Goal: Information Seeking & Learning: Find specific page/section

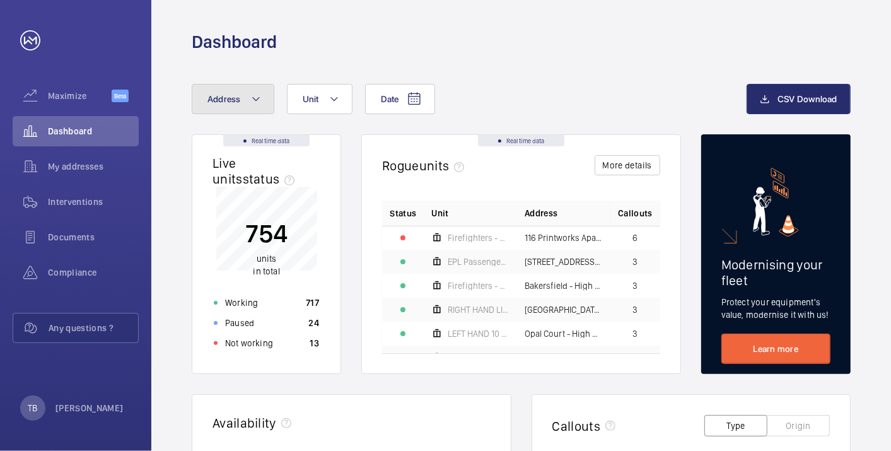
click at [233, 98] on span "Address" at bounding box center [224, 99] width 33 height 10
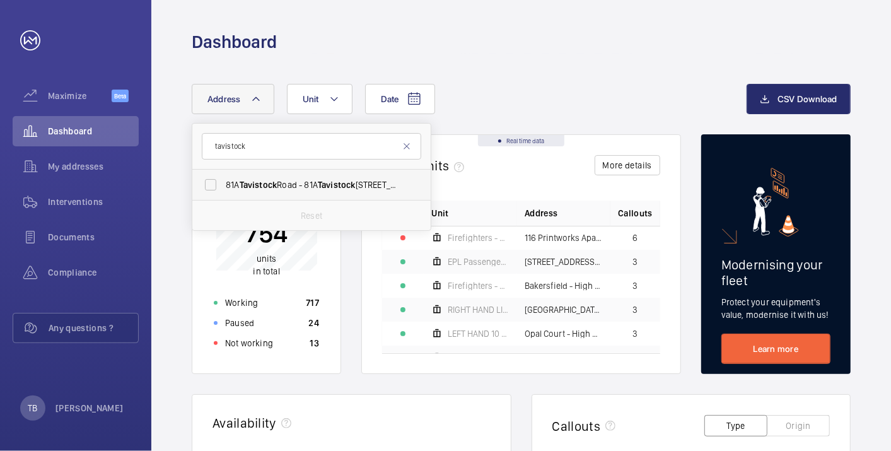
type input "tavistock"
click at [285, 187] on span "[STREET_ADDRESS]" at bounding box center [312, 185] width 173 height 13
click at [223, 187] on input "[STREET_ADDRESS]" at bounding box center [210, 184] width 25 height 25
checkbox input "true"
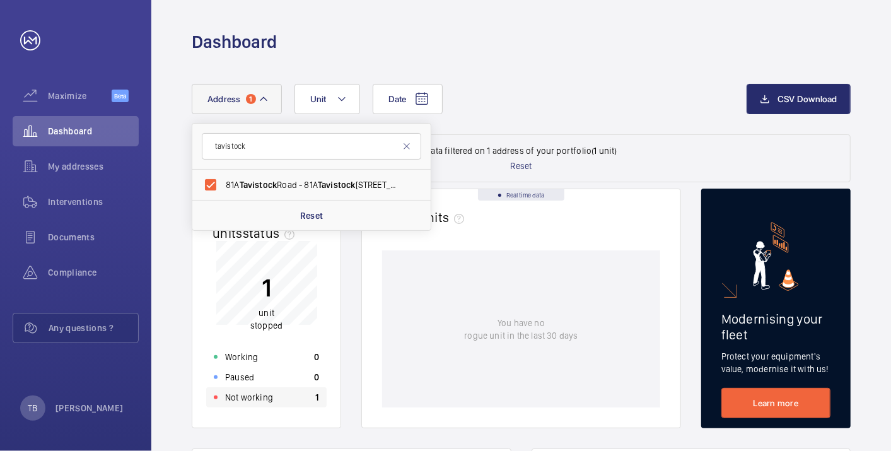
click at [278, 399] on div "Not working 1" at bounding box center [266, 397] width 120 height 20
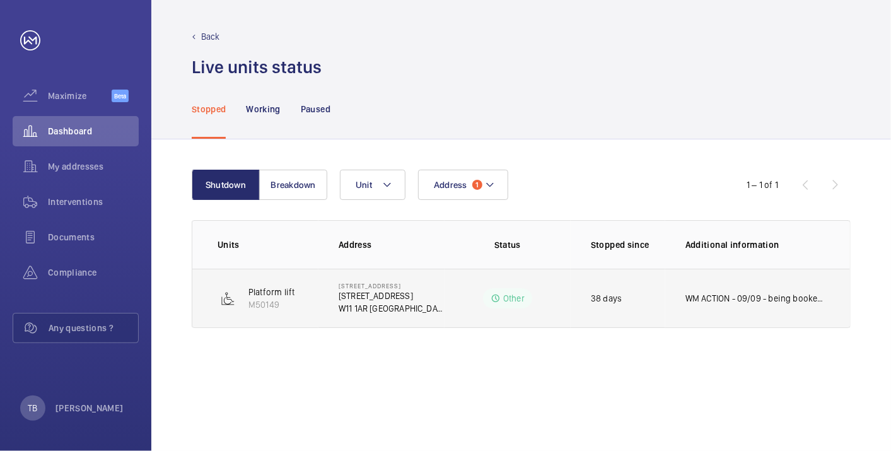
click at [681, 305] on td "WM ACTION - 09/09 - being booked in with new tenant this week CLIENT ACTION - 0…" at bounding box center [758, 298] width 185 height 59
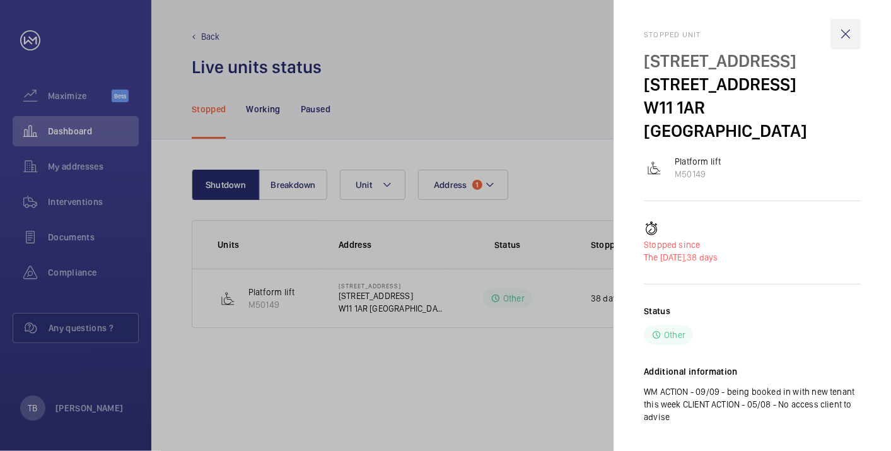
click at [844, 32] on wm-front-icon-button at bounding box center [846, 34] width 30 height 30
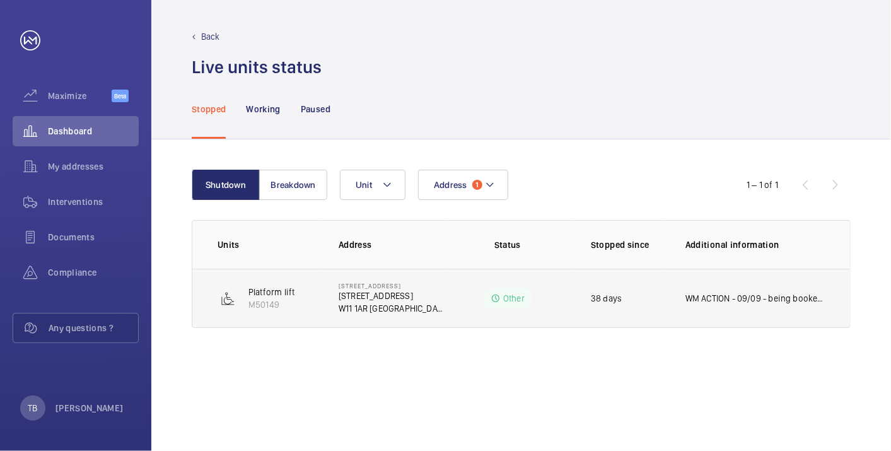
click at [385, 295] on p "[STREET_ADDRESS]" at bounding box center [392, 296] width 106 height 13
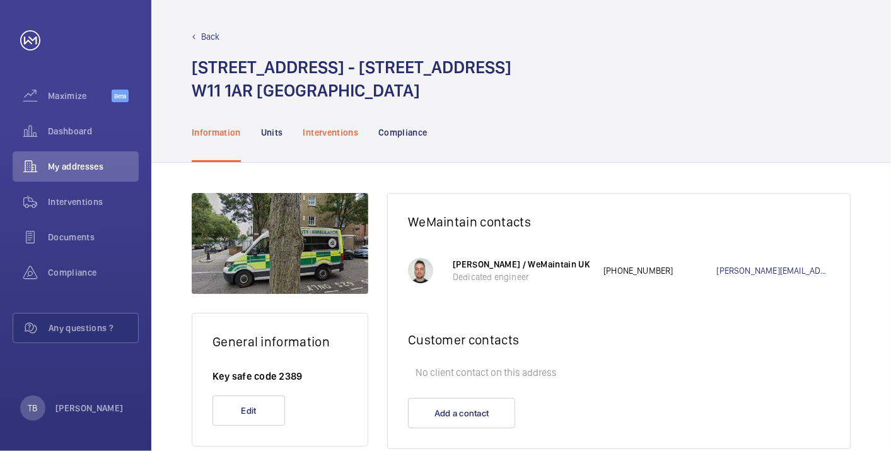
click at [332, 131] on p "Interventions" at bounding box center [331, 132] width 56 height 13
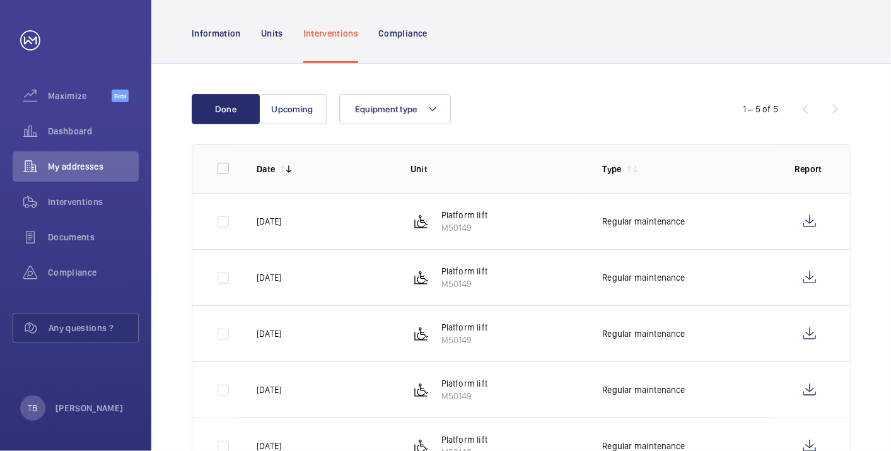
scroll to position [99, 0]
click at [79, 134] on span "Dashboard" at bounding box center [93, 131] width 91 height 13
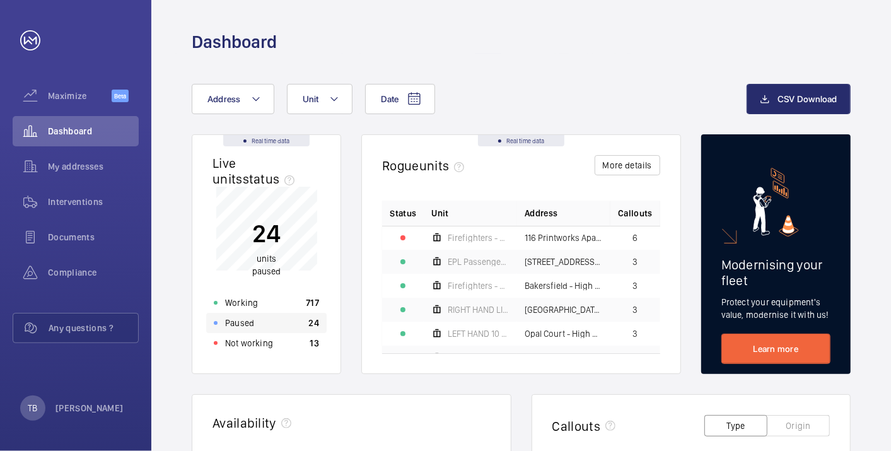
click at [270, 321] on div "Paused 24" at bounding box center [266, 323] width 120 height 20
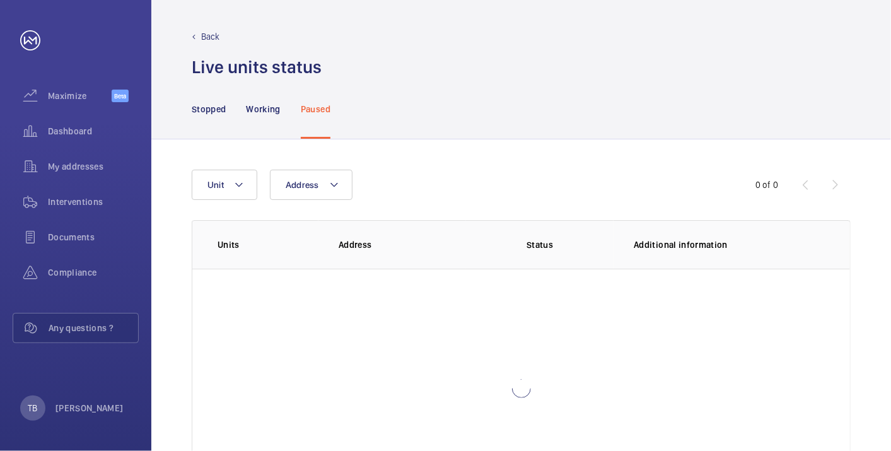
scroll to position [86, 0]
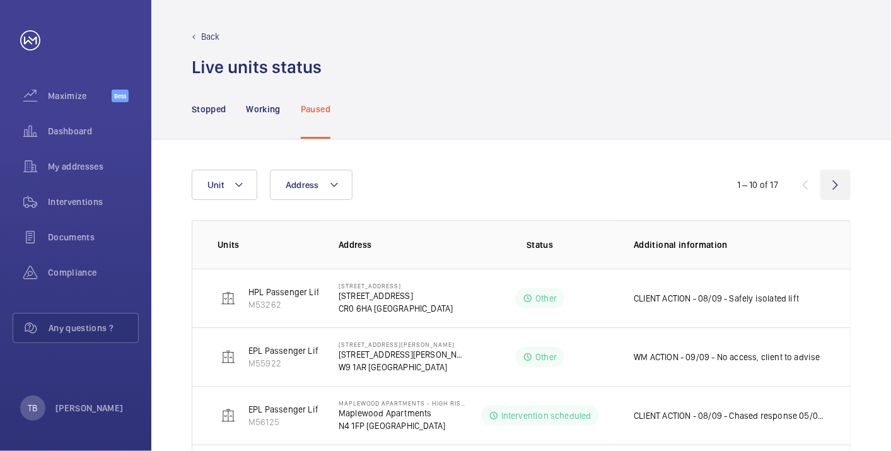
click at [833, 187] on wm-front-icon-button at bounding box center [836, 185] width 30 height 30
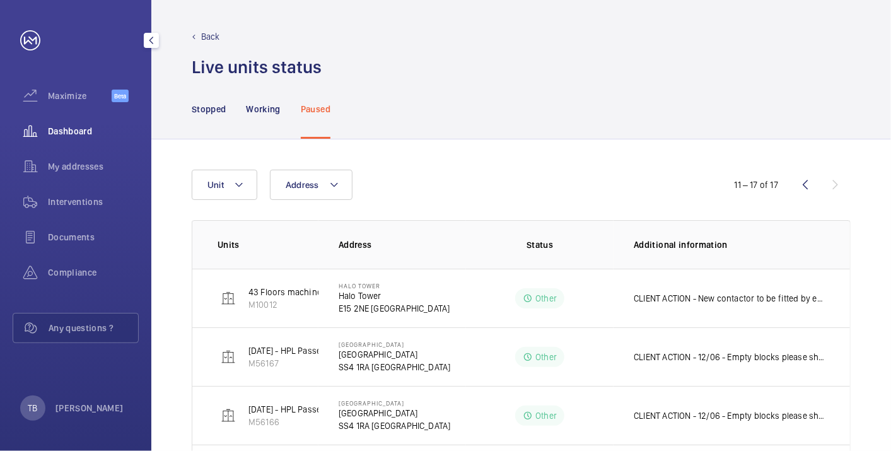
click at [81, 129] on span "Dashboard" at bounding box center [93, 131] width 91 height 13
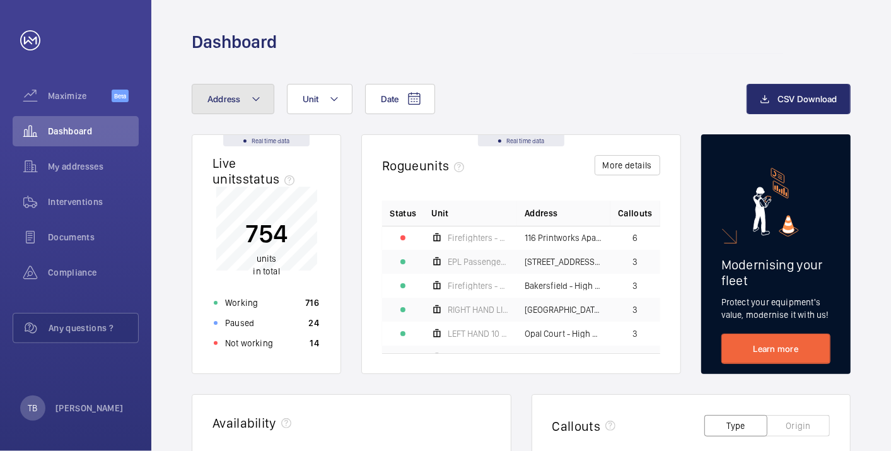
click at [241, 101] on button "Address" at bounding box center [233, 99] width 83 height 30
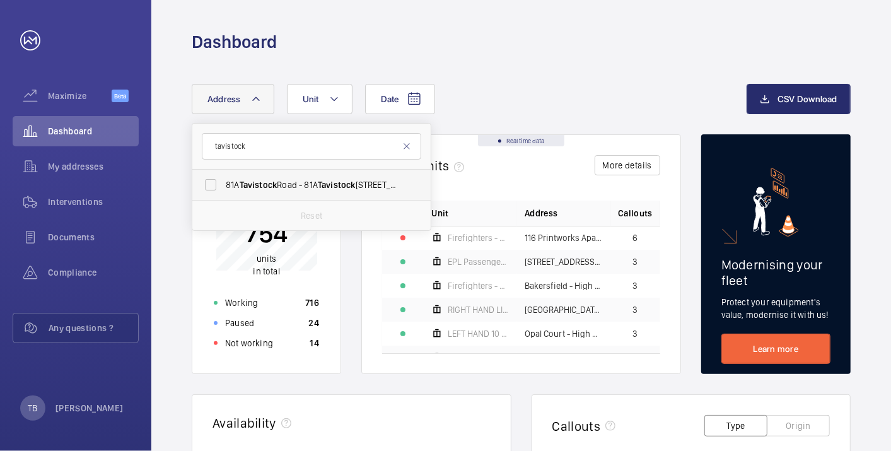
type input "tavistock"
click at [303, 180] on span "[STREET_ADDRESS]" at bounding box center [312, 185] width 173 height 13
click at [223, 180] on input "[STREET_ADDRESS]" at bounding box center [210, 184] width 25 height 25
checkbox input "true"
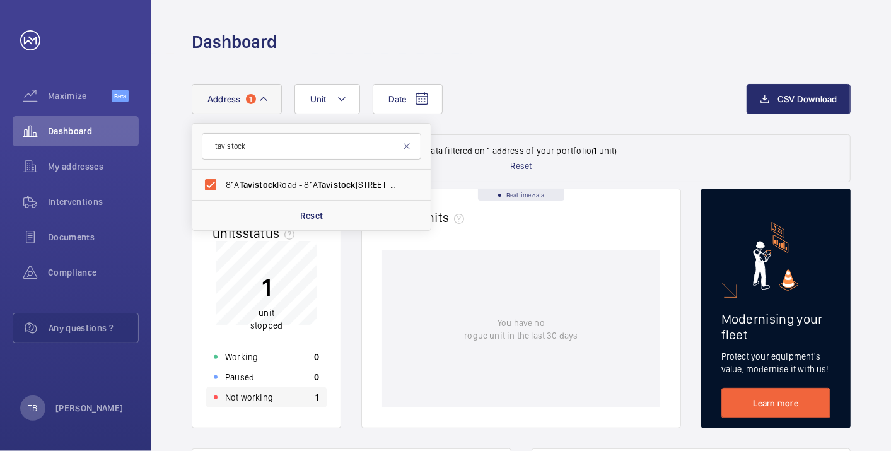
click at [281, 398] on div "Not working 1" at bounding box center [266, 397] width 120 height 20
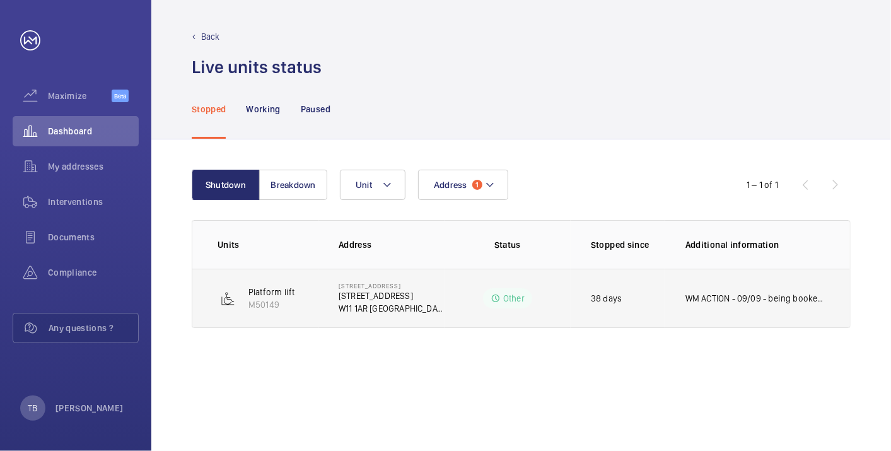
click at [368, 304] on p "W11 1AR [GEOGRAPHIC_DATA]" at bounding box center [392, 308] width 106 height 13
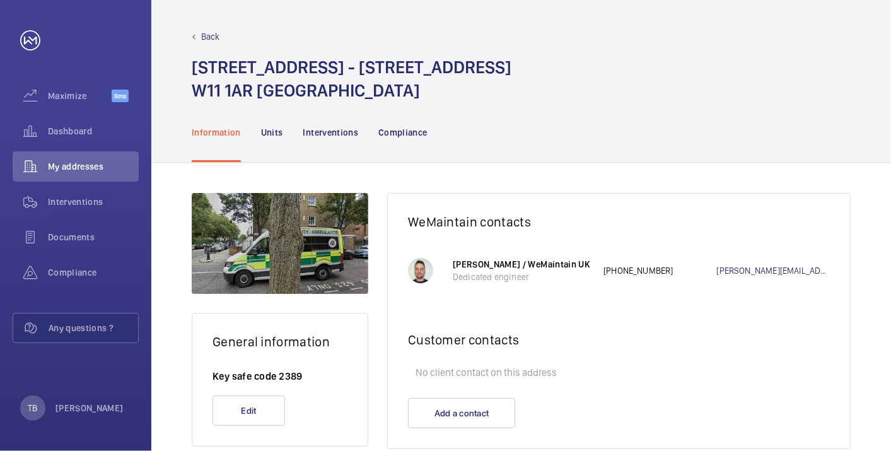
scroll to position [28, 0]
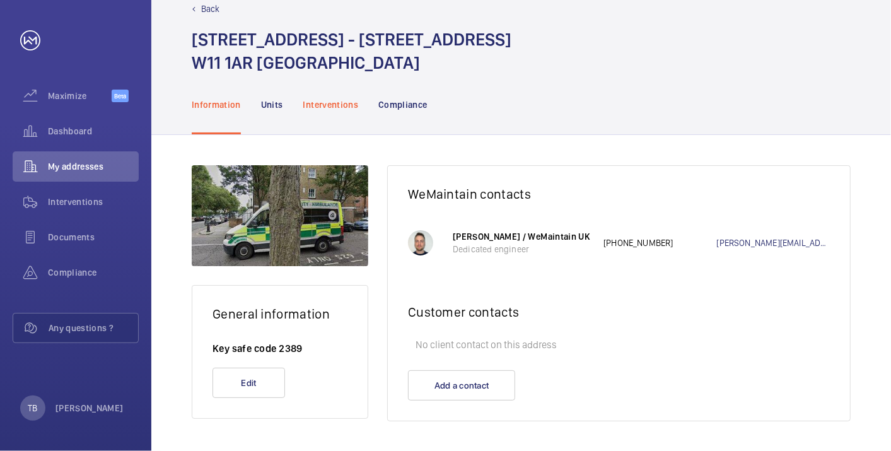
click at [326, 97] on div "Interventions" at bounding box center [331, 104] width 56 height 60
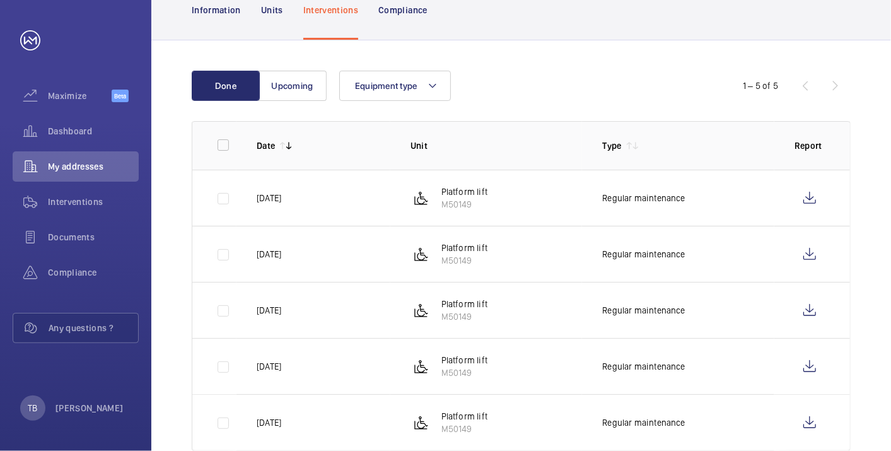
scroll to position [151, 0]
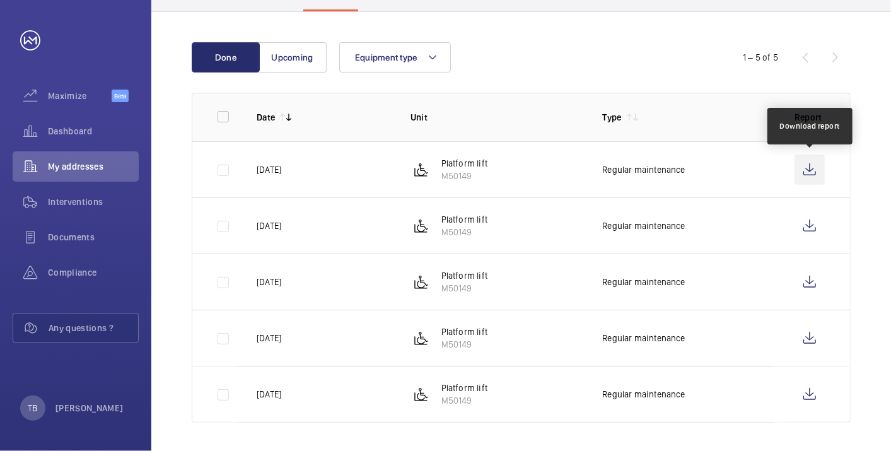
click at [803, 167] on wm-front-icon-button at bounding box center [810, 170] width 30 height 30
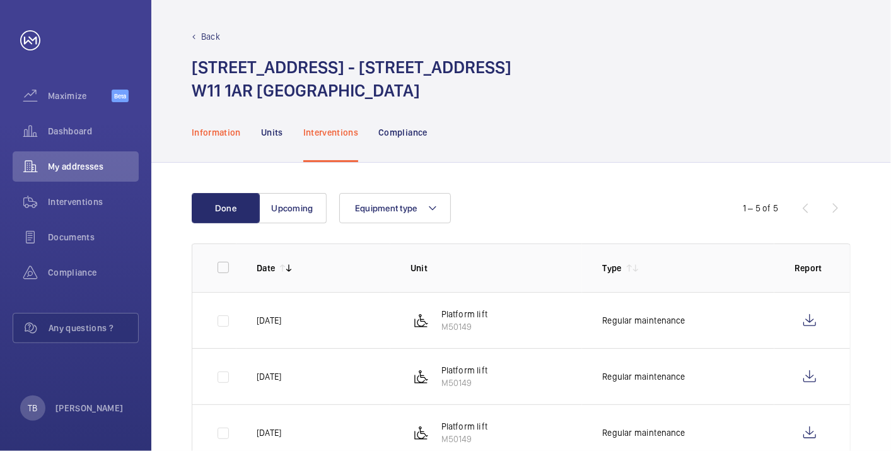
click at [220, 131] on p "Information" at bounding box center [216, 132] width 49 height 13
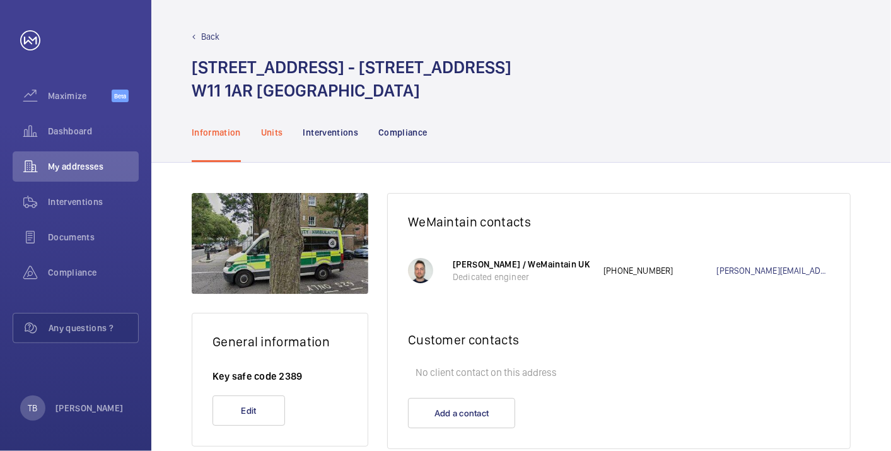
click at [266, 132] on p "Units" at bounding box center [272, 132] width 22 height 13
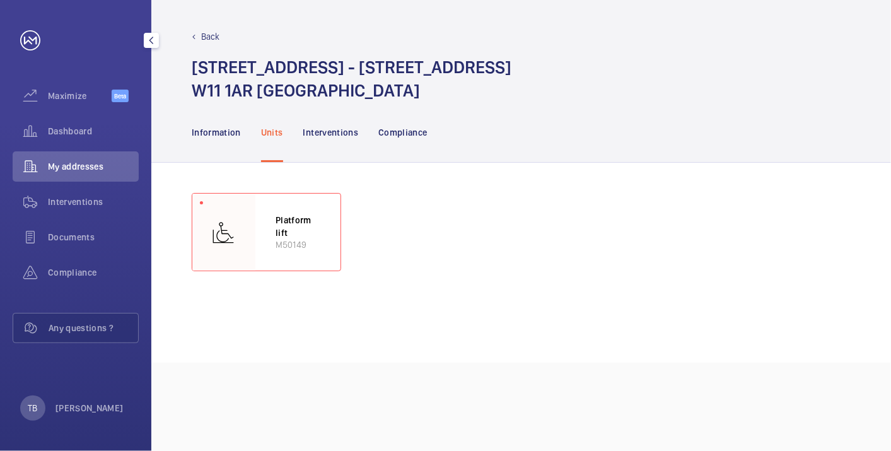
click at [76, 164] on span "My addresses" at bounding box center [93, 166] width 91 height 13
click at [61, 132] on span "Dashboard" at bounding box center [93, 131] width 91 height 13
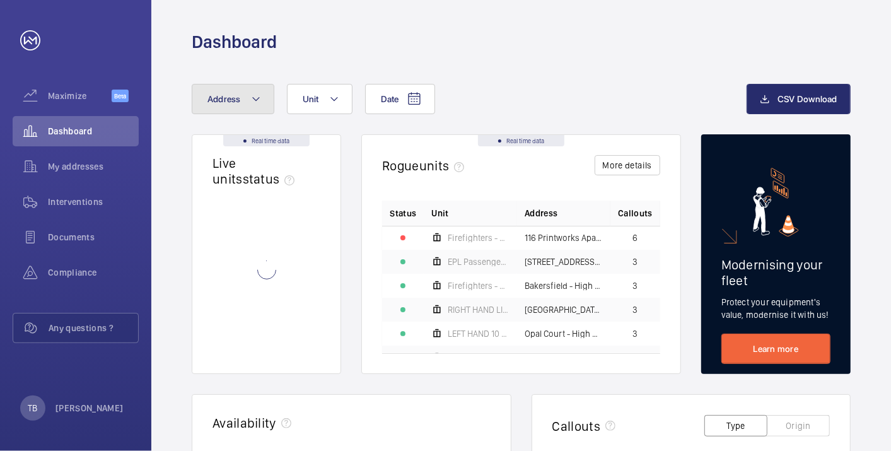
click at [254, 103] on mat-icon at bounding box center [256, 98] width 10 height 15
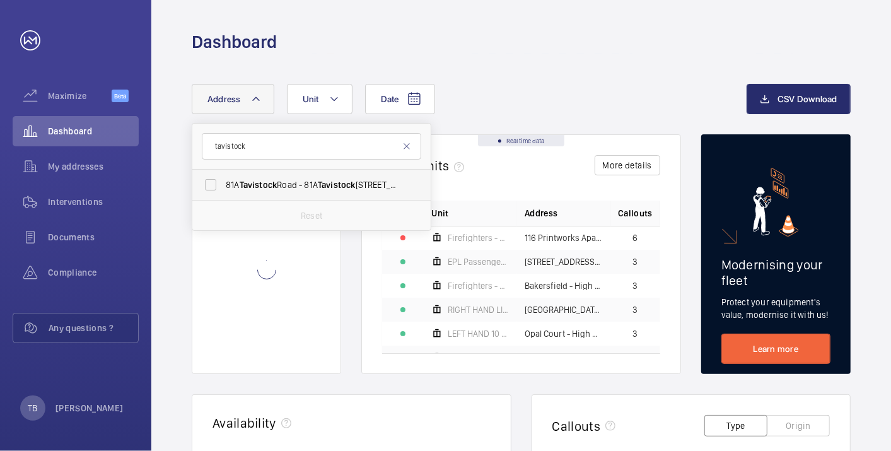
type input "tavistock"
click at [318, 184] on span "[STREET_ADDRESS]" at bounding box center [312, 185] width 173 height 13
click at [223, 184] on input "[STREET_ADDRESS]" at bounding box center [210, 184] width 25 height 25
checkbox input "true"
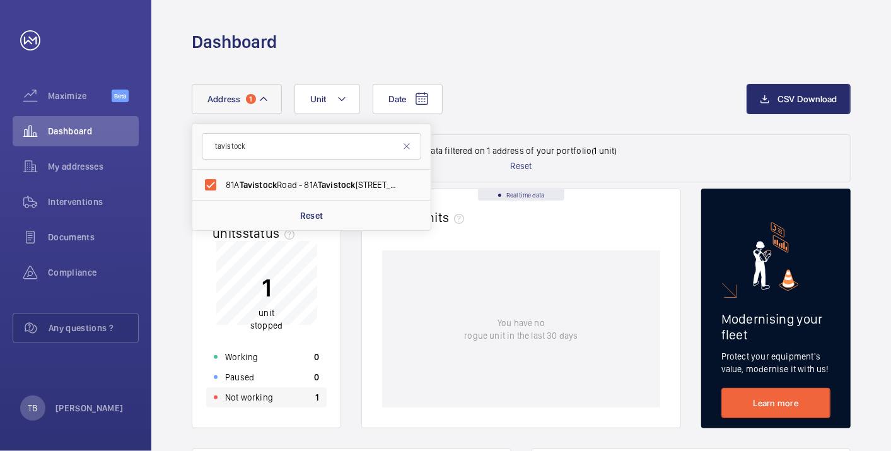
click at [278, 399] on div "Not working 1" at bounding box center [266, 397] width 120 height 20
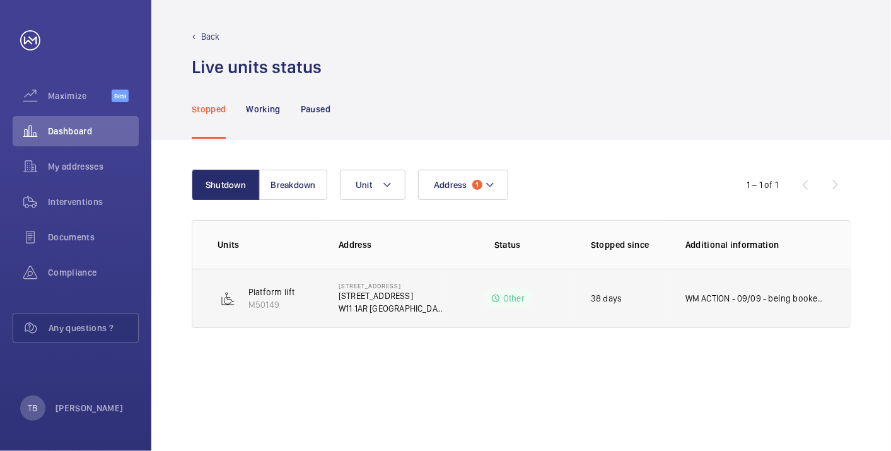
click at [764, 300] on p "WM ACTION - 09/09 - being booked in with new tenant this week CLIENT ACTION - 0…" at bounding box center [755, 298] width 139 height 13
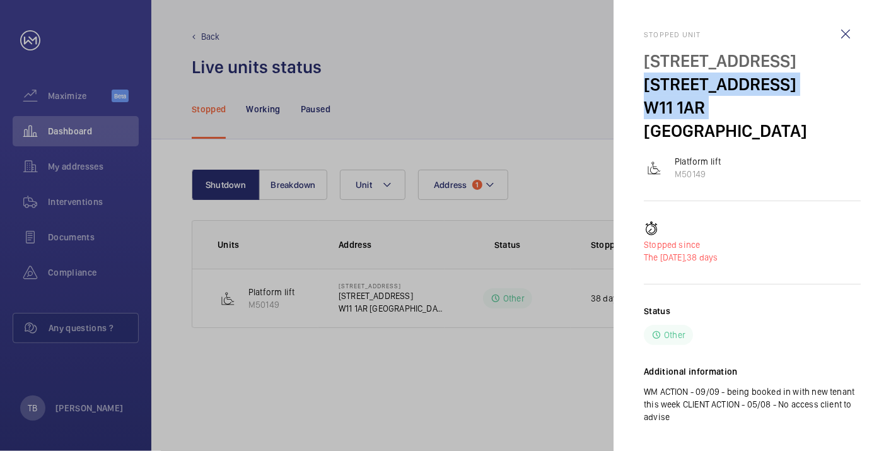
drag, startPoint x: 654, startPoint y: 85, endPoint x: 702, endPoint y: 107, distance: 52.8
click at [702, 107] on div "[STREET_ADDRESS]" at bounding box center [752, 95] width 217 height 93
copy div "[STREET_ADDRESS]"
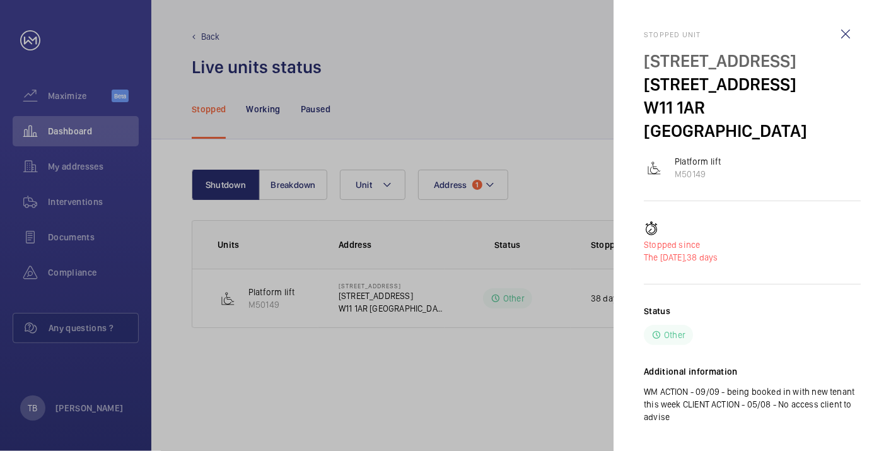
click at [710, 126] on div "Stopped [STREET_ADDRESS][GEOGRAPHIC_DATA] lift M50149 Stopped since The [DATE],…" at bounding box center [752, 236] width 217 height 413
drag, startPoint x: 702, startPoint y: 108, endPoint x: 638, endPoint y: 102, distance: 64.0
click at [638, 102] on mat-sidenav "Stopped [STREET_ADDRESS][GEOGRAPHIC_DATA] lift M50149 Stopped since The [DATE],…" at bounding box center [753, 225] width 278 height 451
copy p "W11 1AR"
